Goal: Find specific page/section: Find specific page/section

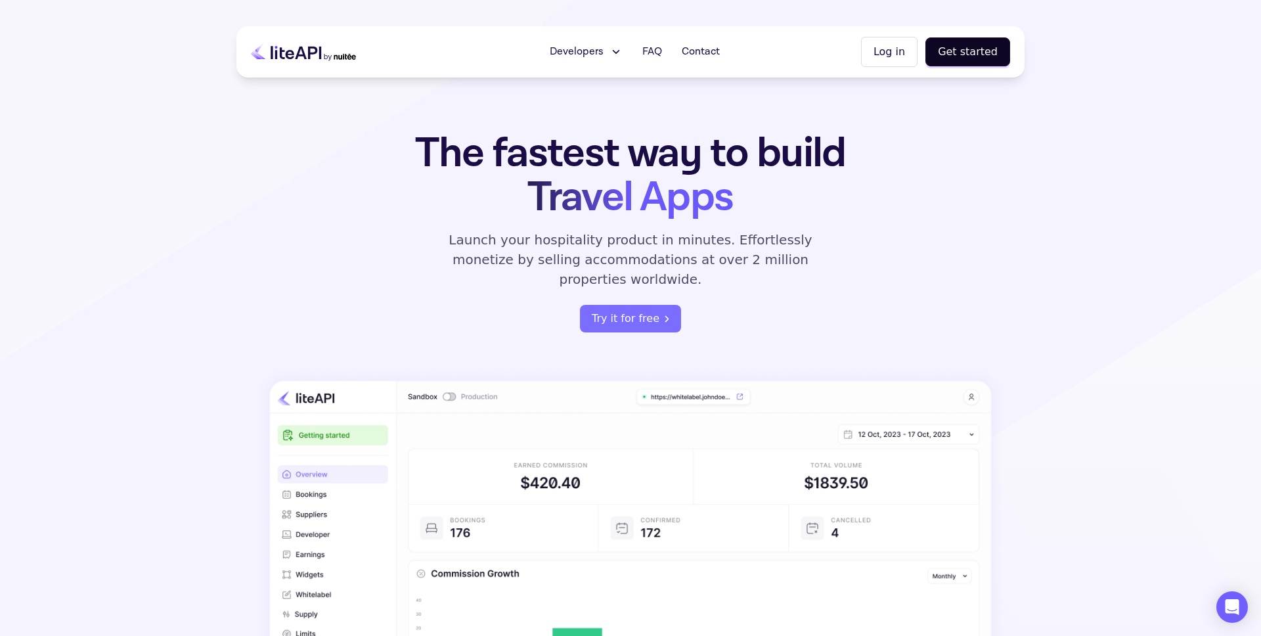
scroll to position [1, 0]
drag, startPoint x: 806, startPoint y: 1, endPoint x: 291, endPoint y: 11, distance: 515.6
click at [801, 1] on section "The fastest way to build Travel Apps Launch your hospitality product in minutes…" at bounding box center [630, 421] width 1261 height 844
drag, startPoint x: 954, startPoint y: 47, endPoint x: 948, endPoint y: 59, distance: 13.5
click at [954, 47] on button "Get started" at bounding box center [967, 51] width 85 height 29
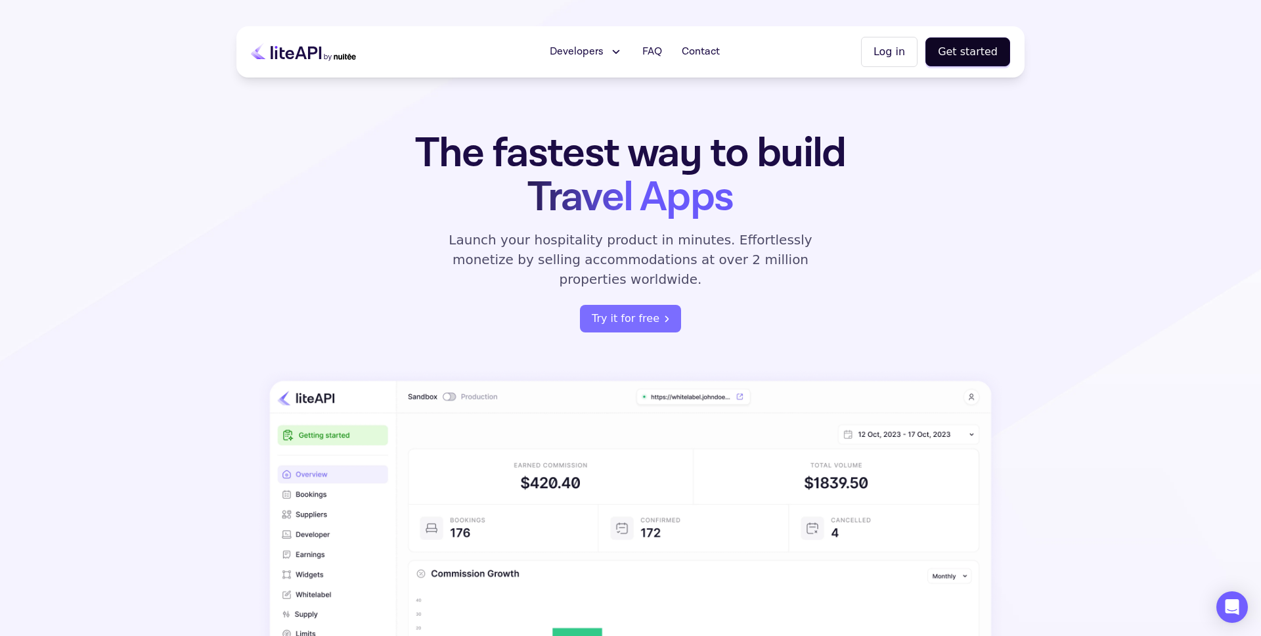
scroll to position [1, 0]
click at [898, 40] on button "Log in" at bounding box center [889, 52] width 56 height 30
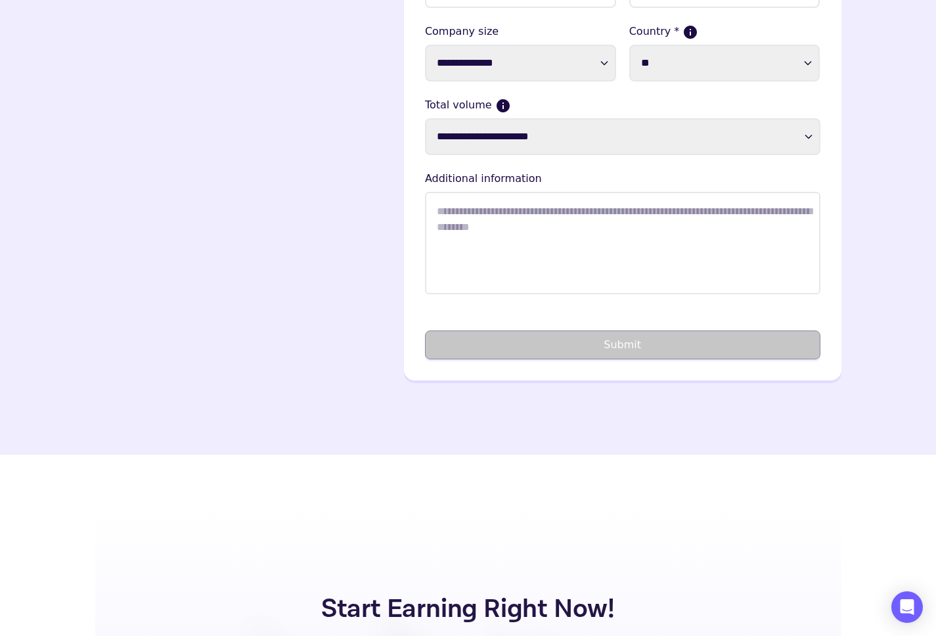
scroll to position [81, 0]
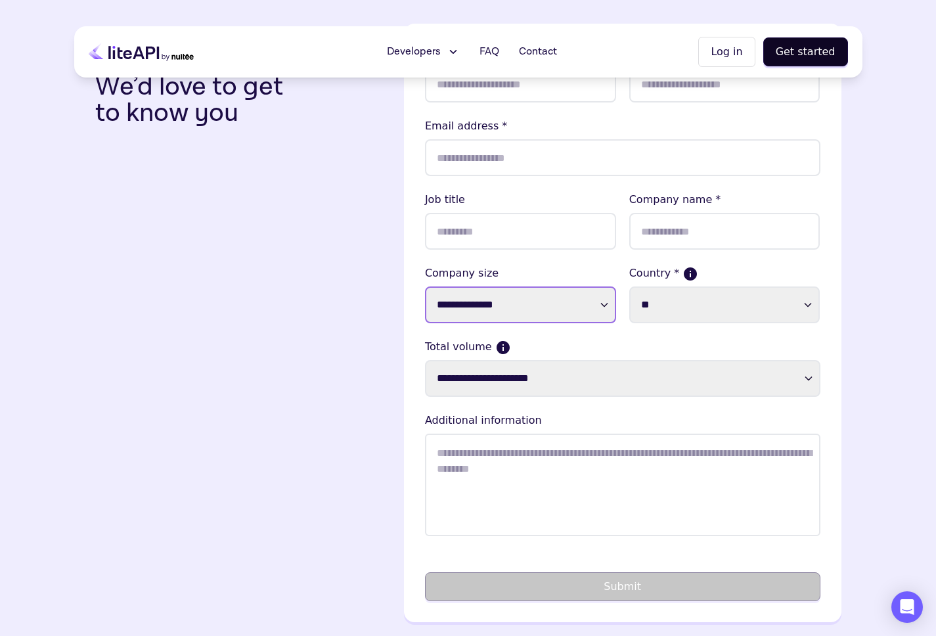
click at [586, 303] on select "**********" at bounding box center [520, 304] width 191 height 37
